Goal: Register for event/course

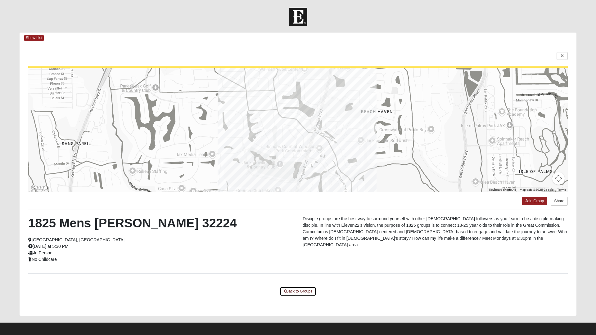
click at [298, 294] on link "Back to Groups" at bounding box center [298, 292] width 37 height 10
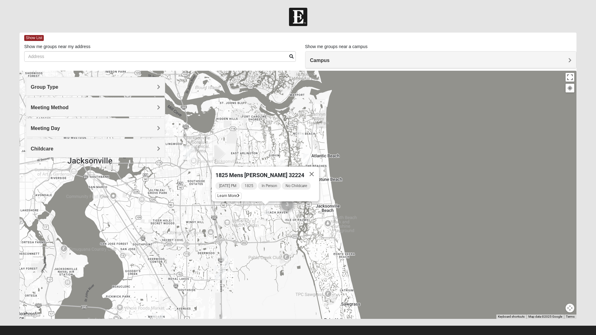
click at [571, 56] on div "Campus" at bounding box center [441, 60] width 271 height 17
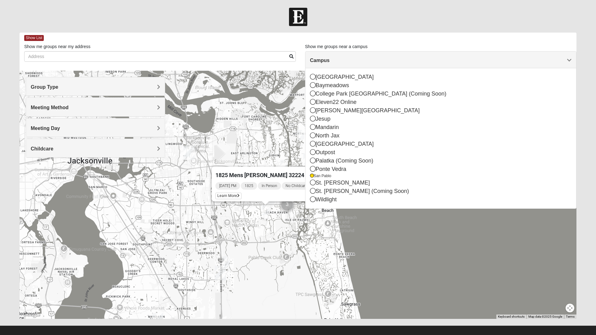
click at [58, 87] on span "Group Type" at bounding box center [45, 86] width 28 height 5
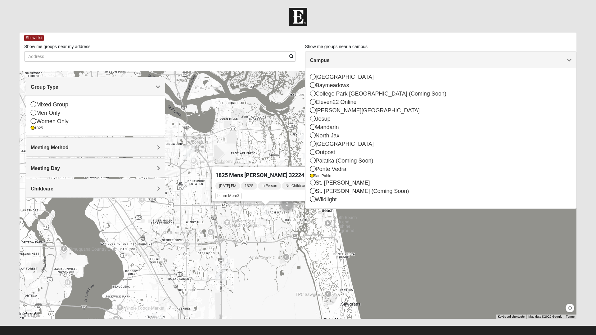
click at [36, 103] on icon at bounding box center [34, 105] width 6 height 6
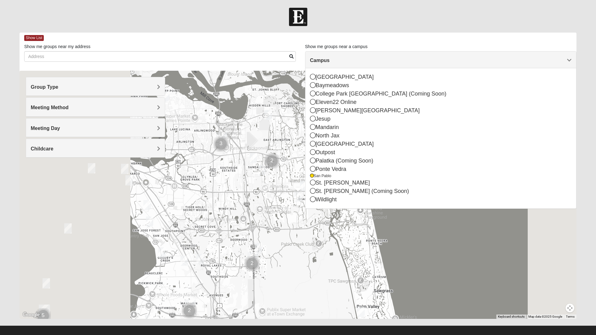
click at [164, 104] on div "Meeting Method" at bounding box center [95, 107] width 139 height 18
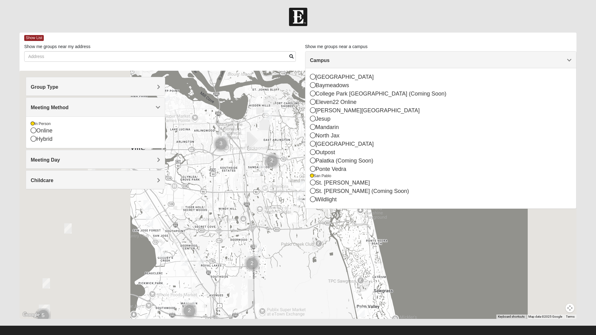
click at [309, 10] on div at bounding box center [298, 17] width 596 height 18
click at [157, 156] on div "Meeting Day" at bounding box center [95, 159] width 139 height 18
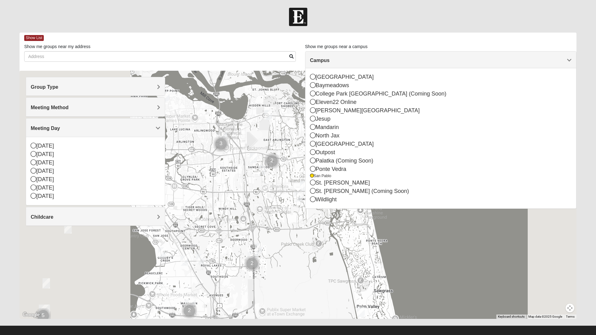
click at [162, 219] on div "Childcare" at bounding box center [95, 216] width 139 height 18
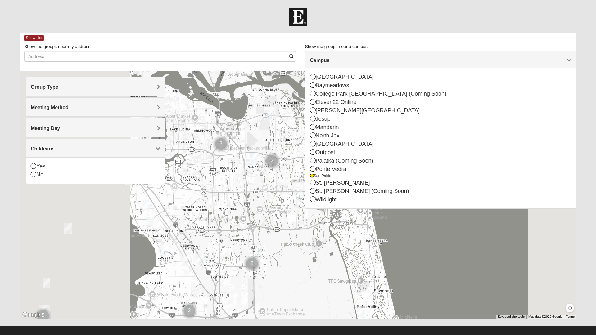
click at [40, 163] on div "Yes" at bounding box center [95, 166] width 129 height 8
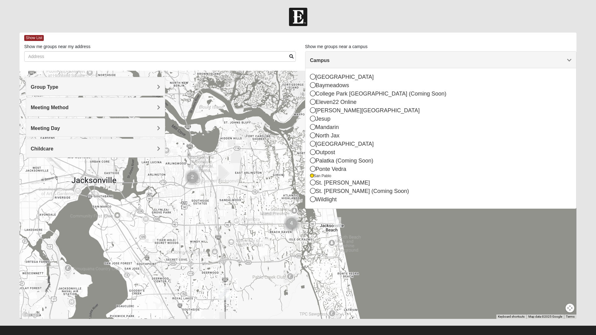
click at [574, 64] on div "Campus" at bounding box center [441, 60] width 271 height 17
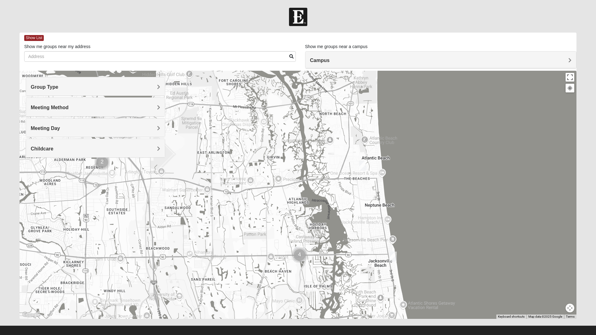
click at [305, 252] on img "Cluster of 4 groups" at bounding box center [299, 255] width 20 height 20
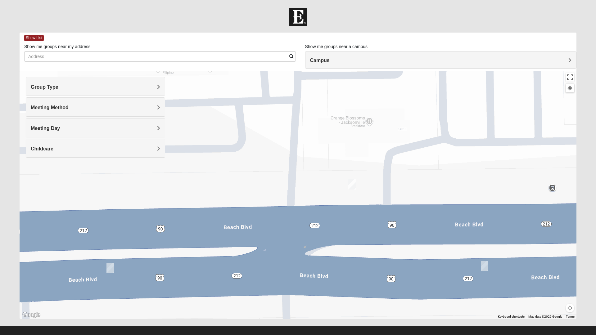
click at [485, 266] on img "Mixed Robles 32250" at bounding box center [485, 266] width 12 height 15
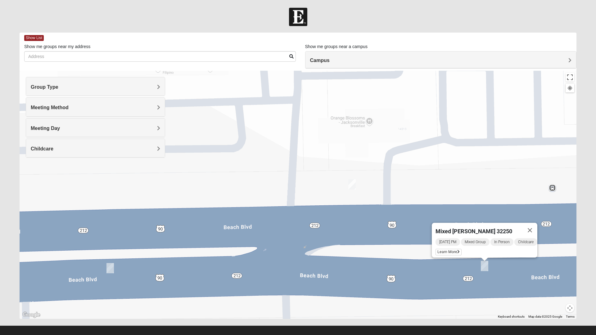
click at [350, 180] on img "On Campus Mixed Barnett 32250" at bounding box center [352, 184] width 12 height 15
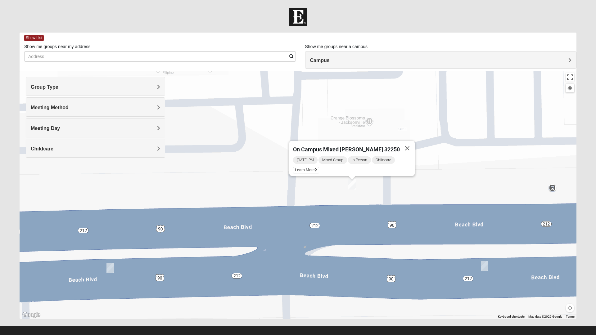
click at [313, 167] on span "Learn More" at bounding box center [306, 170] width 26 height 7
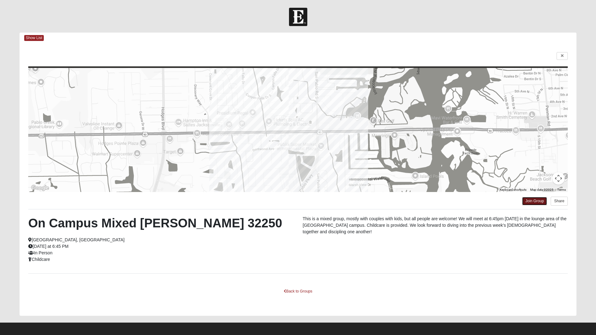
click at [533, 201] on link "Join Group" at bounding box center [534, 201] width 25 height 8
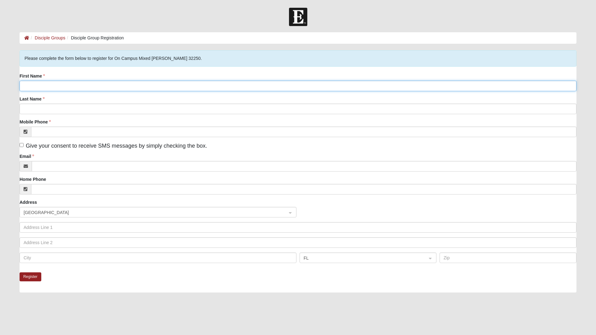
click at [67, 85] on input "First Name" at bounding box center [298, 86] width 557 height 11
type input "Kristen"
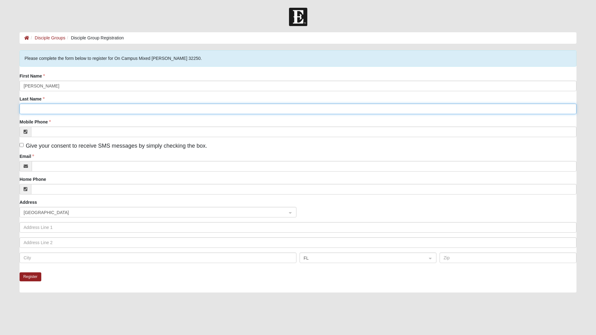
click at [57, 109] on input "Last Name" at bounding box center [298, 109] width 557 height 11
type input "Holland"
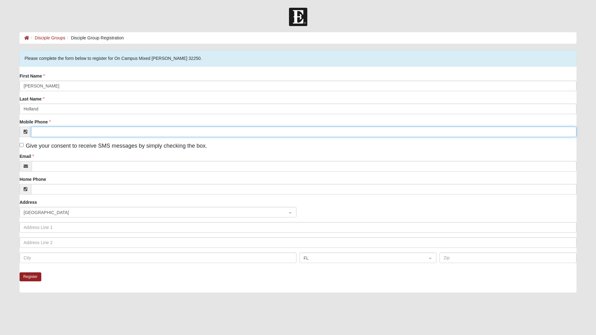
click at [75, 131] on input "Mobile Phone" at bounding box center [304, 132] width 546 height 11
type input "[PHONE_NUMBER]"
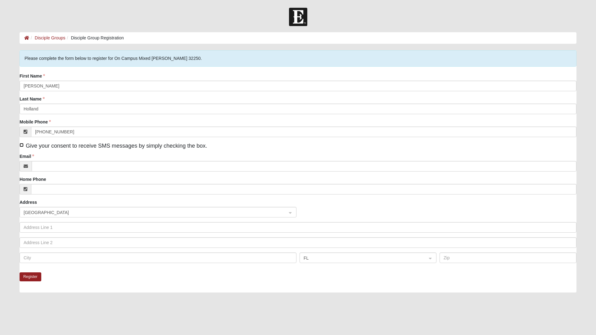
click at [23, 145] on input "Give your consent to receive SMS messages by simply checking the box." at bounding box center [22, 145] width 4 height 4
checkbox input "true"
click at [31, 278] on button "Register" at bounding box center [31, 277] width 22 height 9
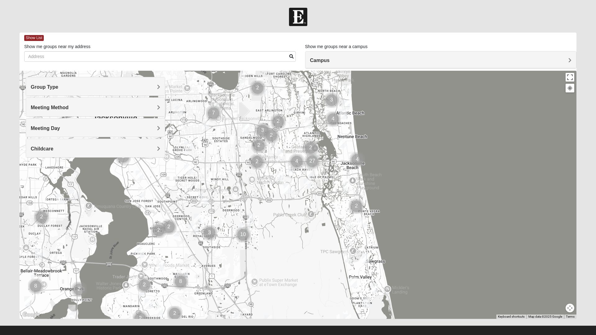
click at [313, 167] on div at bounding box center [298, 195] width 557 height 248
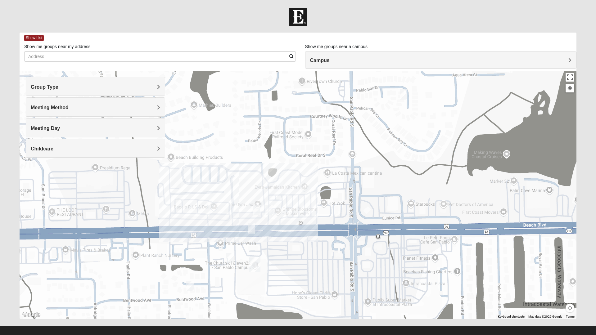
click at [297, 242] on div at bounding box center [298, 195] width 557 height 248
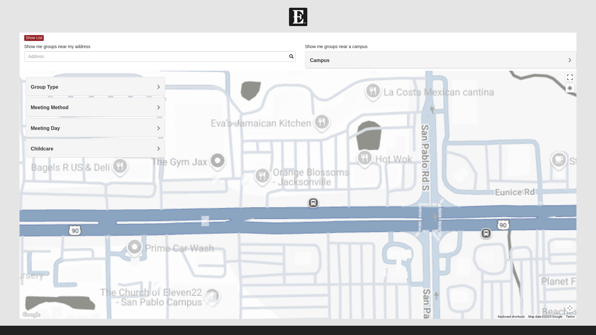
click at [296, 236] on div at bounding box center [298, 195] width 557 height 248
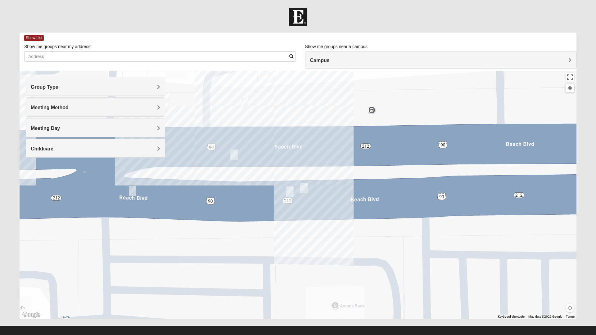
click at [308, 187] on img "Mixed Robles 32250" at bounding box center [304, 188] width 12 height 15
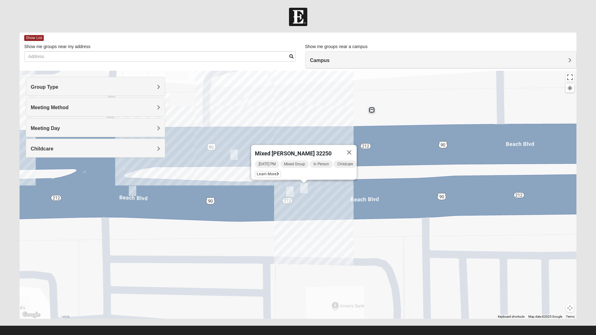
click at [313, 111] on img "On Campus Mixed Salas 32250" at bounding box center [309, 109] width 12 height 15
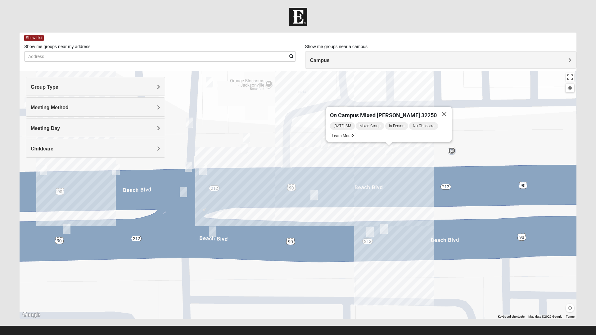
click at [249, 135] on img "On Campus Mixed Vito 32233" at bounding box center [246, 137] width 12 height 15
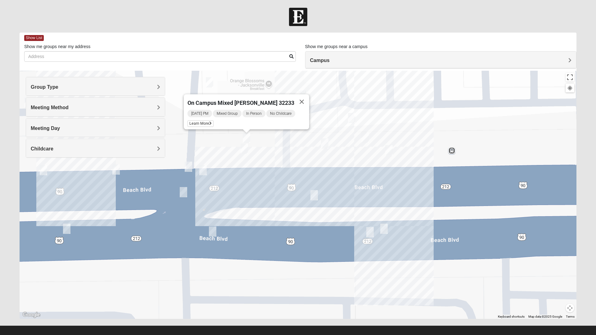
click at [207, 168] on img "On Campus Mixed Smith 32250" at bounding box center [203, 170] width 12 height 15
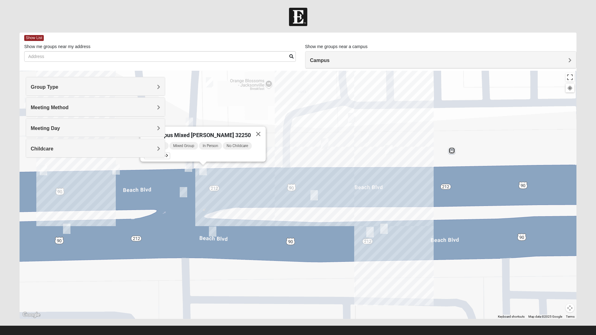
click at [189, 170] on img "On Campus Mixed Barnett 32250" at bounding box center [188, 166] width 12 height 15
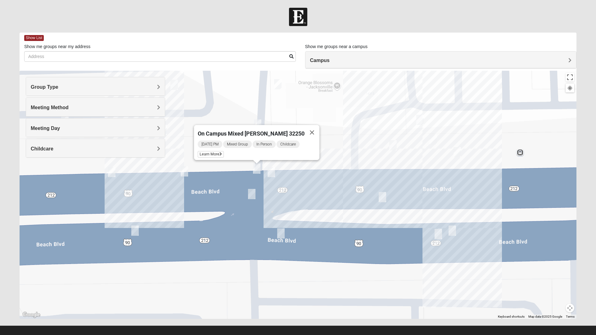
click at [218, 151] on span "Learn More" at bounding box center [211, 154] width 26 height 7
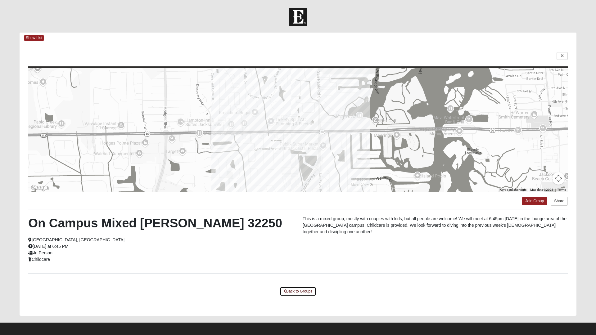
click at [302, 294] on link "Back to Groups" at bounding box center [298, 292] width 37 height 10
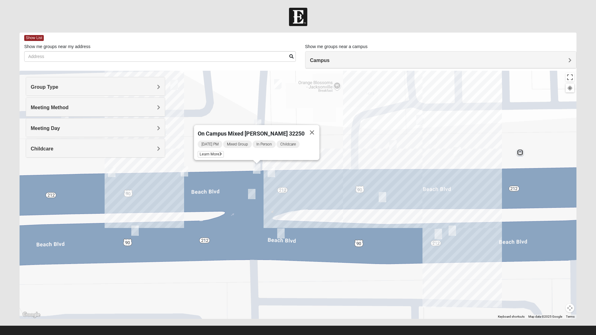
click at [60, 127] on span "Meeting Day" at bounding box center [45, 128] width 29 height 5
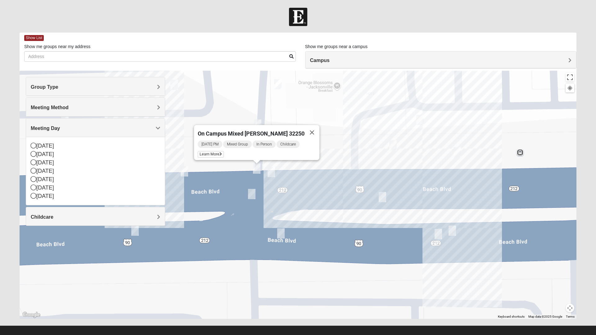
click at [36, 197] on icon at bounding box center [34, 196] width 6 height 6
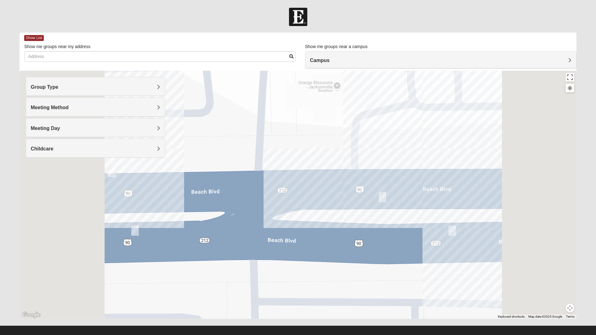
click at [456, 229] on img "Mixed Robles 32250" at bounding box center [452, 230] width 12 height 15
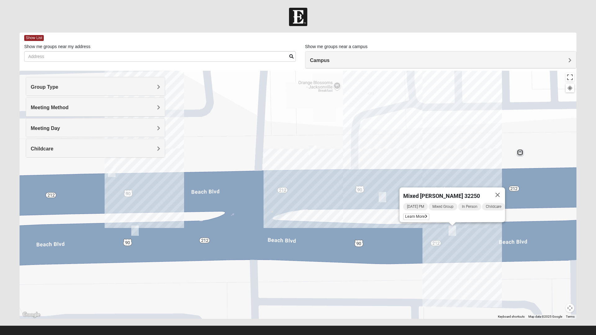
click at [412, 214] on span "Learn More" at bounding box center [416, 217] width 26 height 7
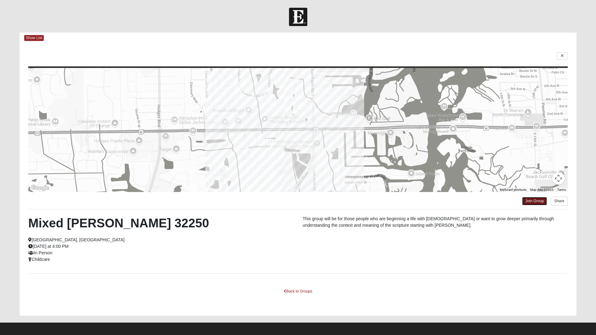
click at [534, 202] on link "Join Group" at bounding box center [534, 201] width 25 height 8
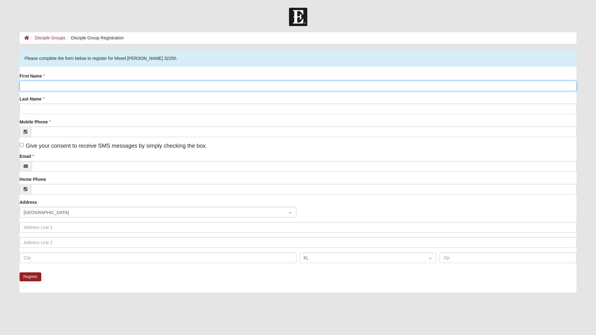
click at [95, 87] on input "First Name" at bounding box center [298, 86] width 557 height 11
type input "M"
type input "Kristen"
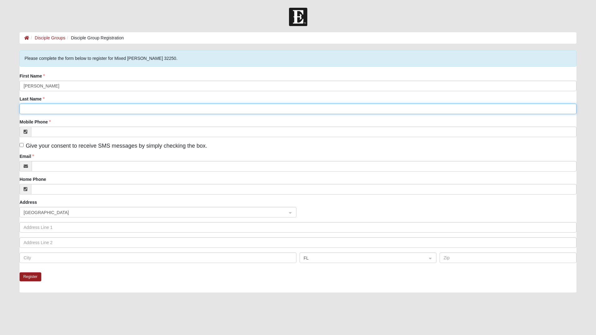
click at [77, 108] on input "Last Name" at bounding box center [298, 109] width 557 height 11
type input "Holland"
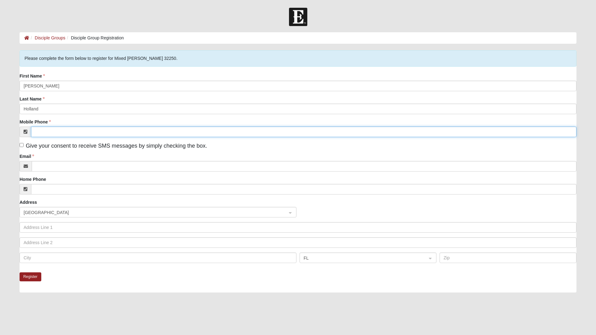
click at [65, 132] on input "Mobile Phone" at bounding box center [304, 132] width 546 height 11
type input "(904) 263-9673"
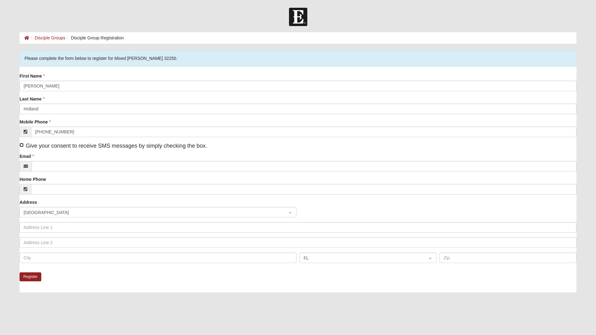
click at [21, 145] on input "Give your consent to receive SMS messages by simply checking the box." at bounding box center [22, 145] width 4 height 4
checkbox input "true"
click at [31, 276] on button "Register" at bounding box center [31, 277] width 22 height 9
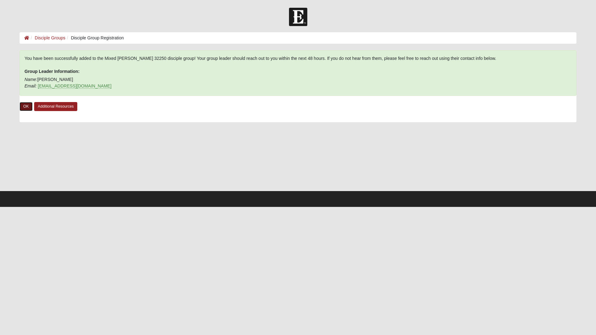
click at [26, 107] on link "OK" at bounding box center [26, 106] width 13 height 9
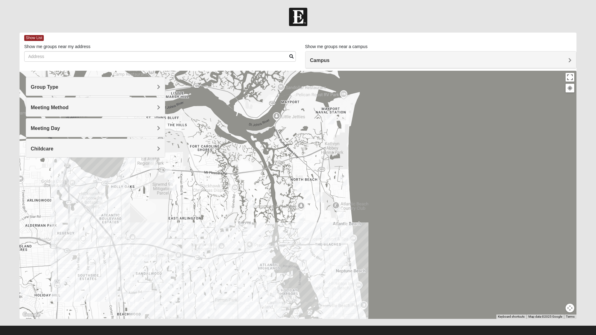
click at [333, 121] on img "Mixed Reed-Watkins 32266" at bounding box center [331, 119] width 12 height 15
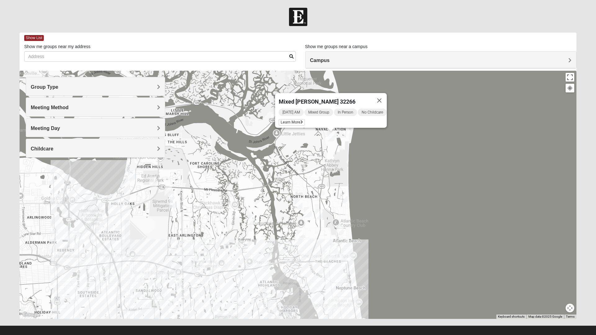
click at [345, 232] on img "Mens Militello 32233" at bounding box center [340, 230] width 12 height 15
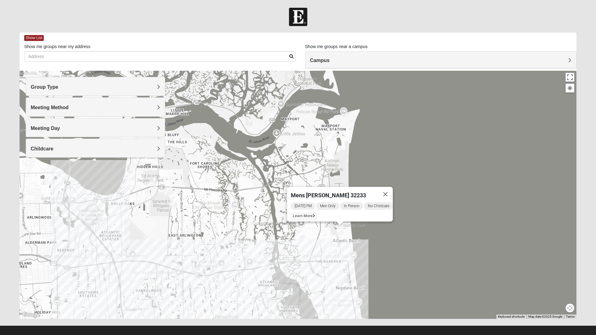
click at [267, 265] on img "1825 Womens Carkhuff 32224" at bounding box center [265, 264] width 12 height 15
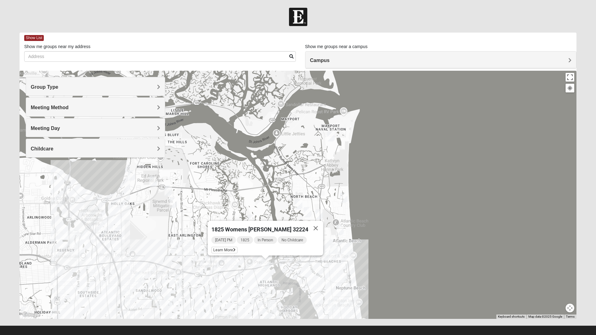
click at [325, 256] on img "Womens Foran 32233" at bounding box center [325, 255] width 12 height 15
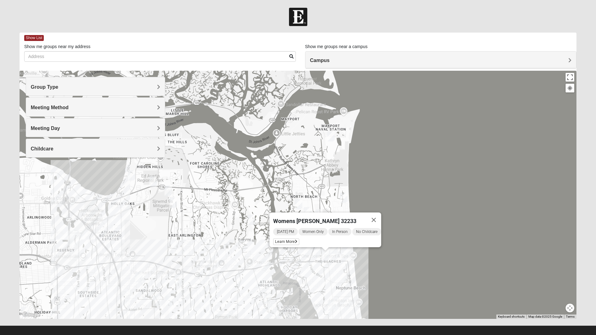
click at [263, 264] on img "1825 Womens Carkhuff 32224" at bounding box center [265, 264] width 12 height 15
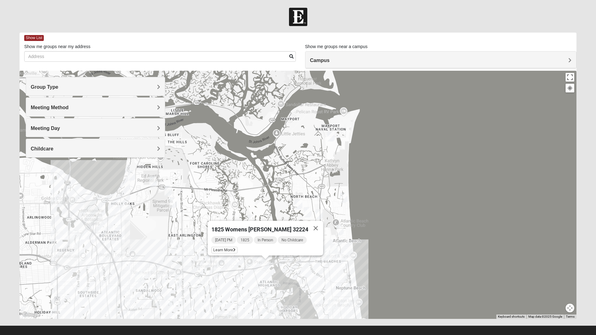
click at [270, 300] on img "1825 Womens Stewart 32224" at bounding box center [267, 298] width 12 height 15
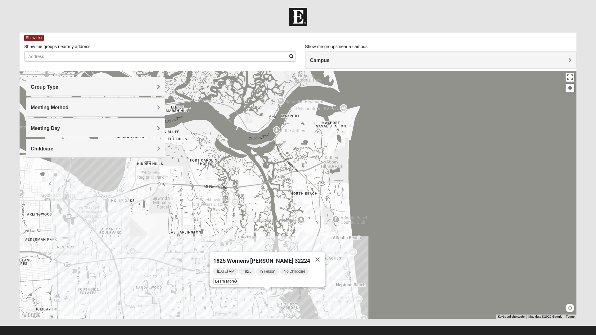
click at [297, 203] on img "1825 Mixed Curry 32233" at bounding box center [299, 201] width 12 height 15
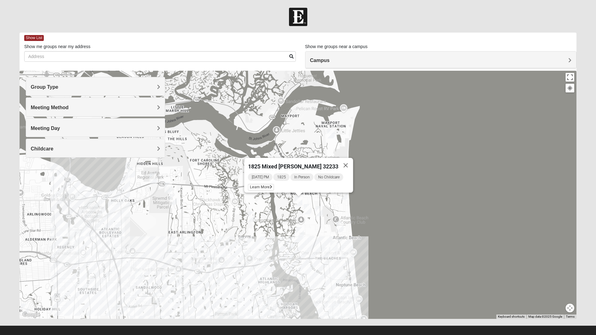
click at [343, 162] on button "Close" at bounding box center [345, 165] width 15 height 15
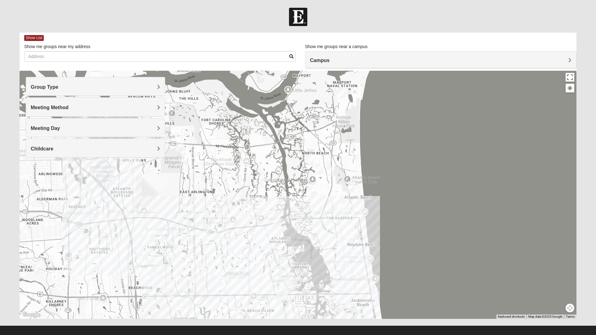
click at [354, 185] on img "Mens Militello 32233" at bounding box center [351, 186] width 12 height 15
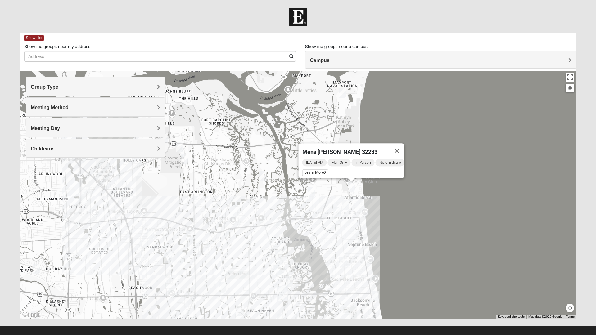
click at [334, 195] on div "To navigate, press the arrow keys. Mens [PERSON_NAME] 32233 [DATE] PM Men Only …" at bounding box center [298, 195] width 557 height 248
click at [401, 149] on button "Close" at bounding box center [397, 150] width 15 height 15
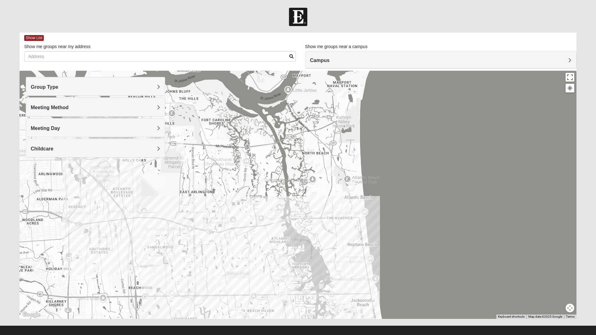
click at [333, 170] on img "Mens McCann 32233" at bounding box center [331, 170] width 12 height 15
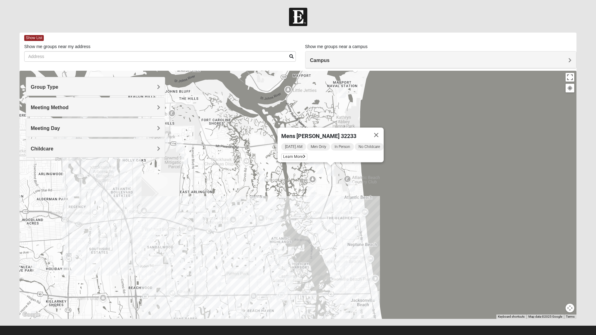
click at [381, 134] on button "Close" at bounding box center [376, 135] width 15 height 15
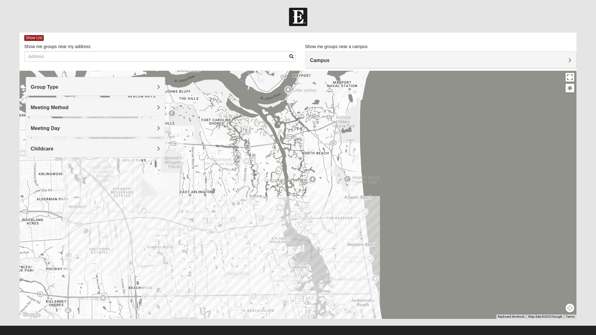
click at [311, 159] on img "1825 Mixed Curry 32233" at bounding box center [310, 160] width 12 height 15
click at [279, 219] on img "1825 Womens Carkhuff 32224" at bounding box center [277, 220] width 12 height 15
click at [280, 263] on img "Womens Kardon 32224" at bounding box center [278, 270] width 12 height 15
click at [311, 158] on img "1825 Mixed Curry 32233" at bounding box center [310, 160] width 12 height 15
click at [243, 310] on img "1825 Mens Cason 32224" at bounding box center [240, 310] width 12 height 15
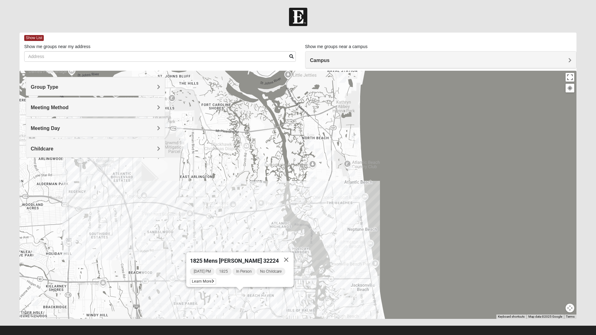
click at [572, 311] on button "Map camera controls" at bounding box center [570, 308] width 9 height 9
click at [561, 309] on button "Zoom out" at bounding box center [559, 308] width 9 height 9
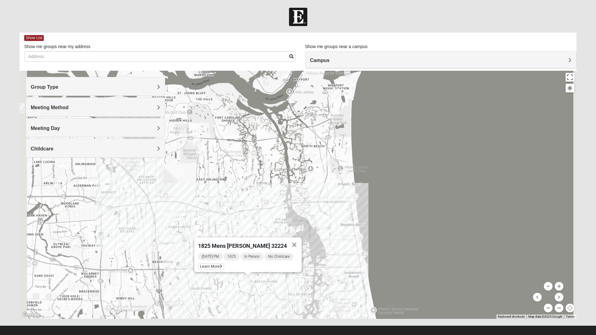
click at [561, 311] on button "Zoom out" at bounding box center [559, 308] width 9 height 9
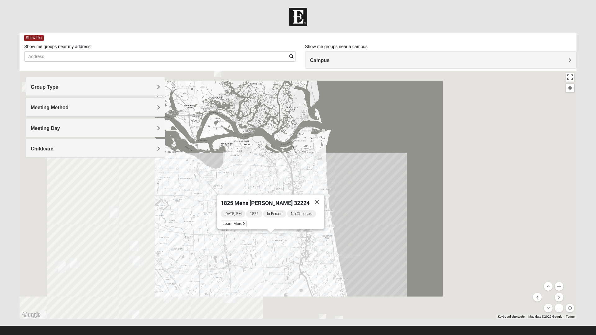
click at [561, 311] on button "Zoom out" at bounding box center [559, 308] width 9 height 9
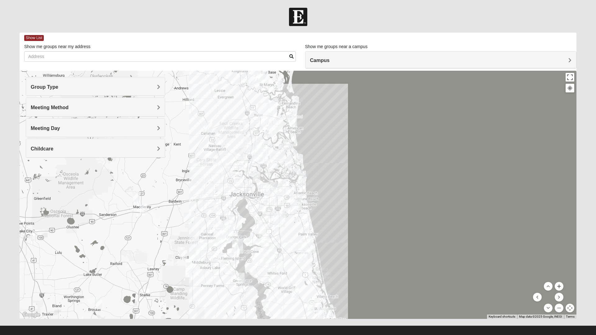
click at [561, 288] on button "Zoom in" at bounding box center [559, 286] width 9 height 9
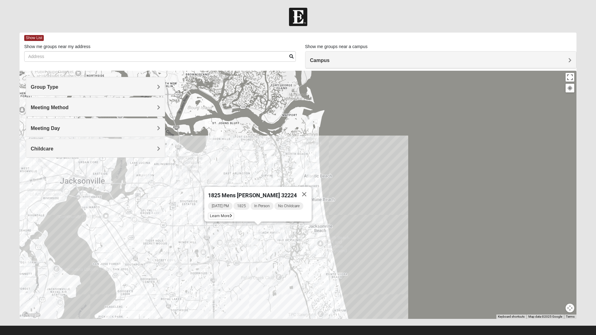
click at [304, 190] on button "Close" at bounding box center [304, 194] width 15 height 15
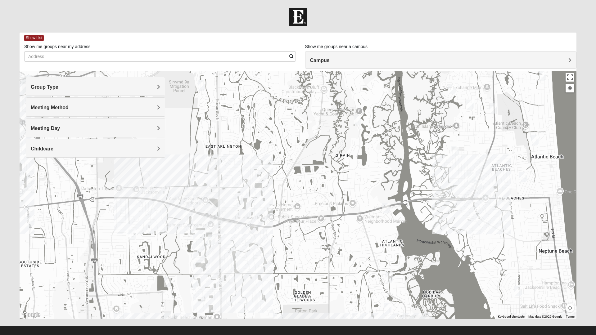
click at [246, 243] on div at bounding box center [298, 195] width 557 height 248
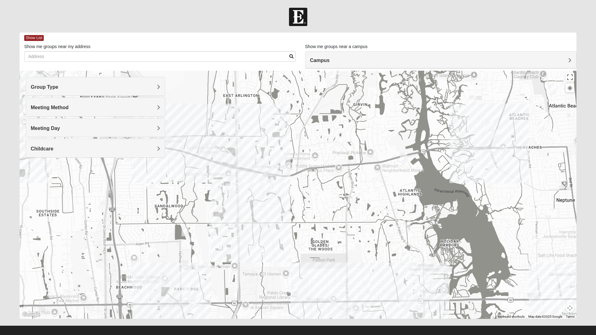
click at [356, 302] on div at bounding box center [298, 195] width 557 height 248
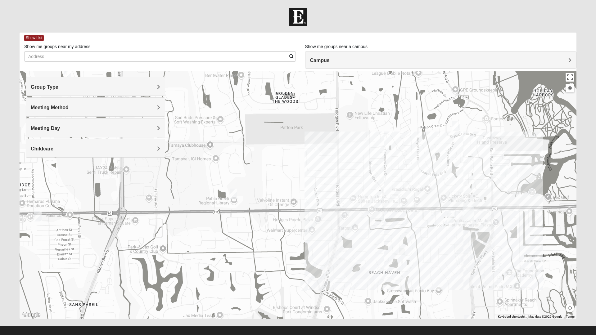
click at [461, 125] on img "Womens Kardon 32224" at bounding box center [456, 126] width 12 height 15
